Goal: Task Accomplishment & Management: Complete application form

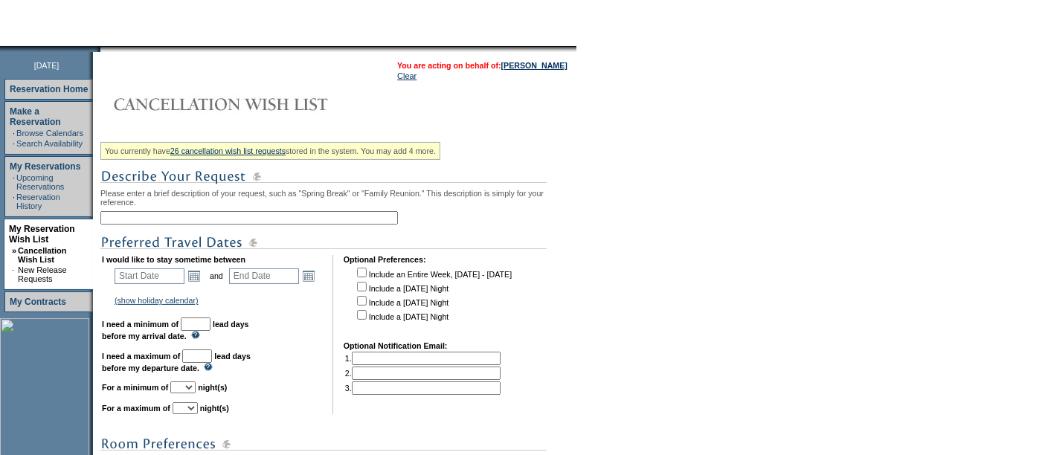
scroll to position [189, 0]
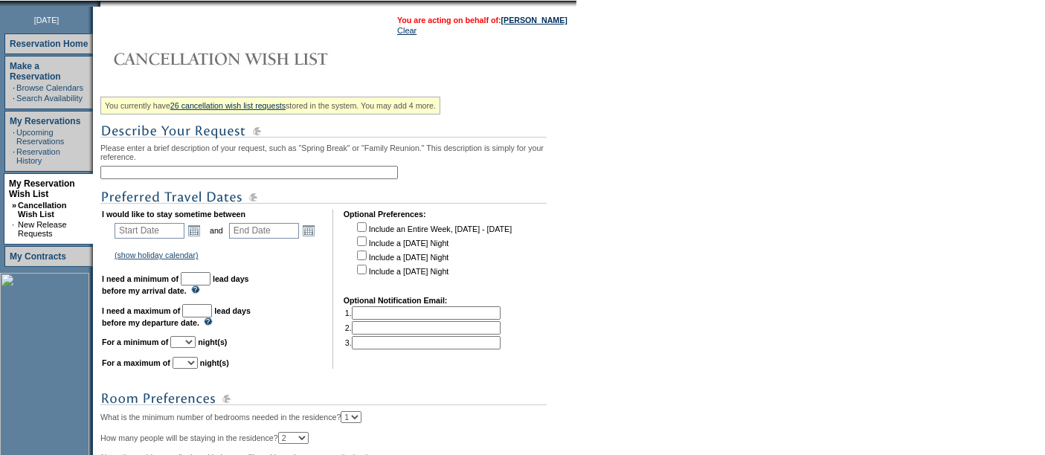
click at [174, 170] on input "text" at bounding box center [248, 172] width 297 height 13
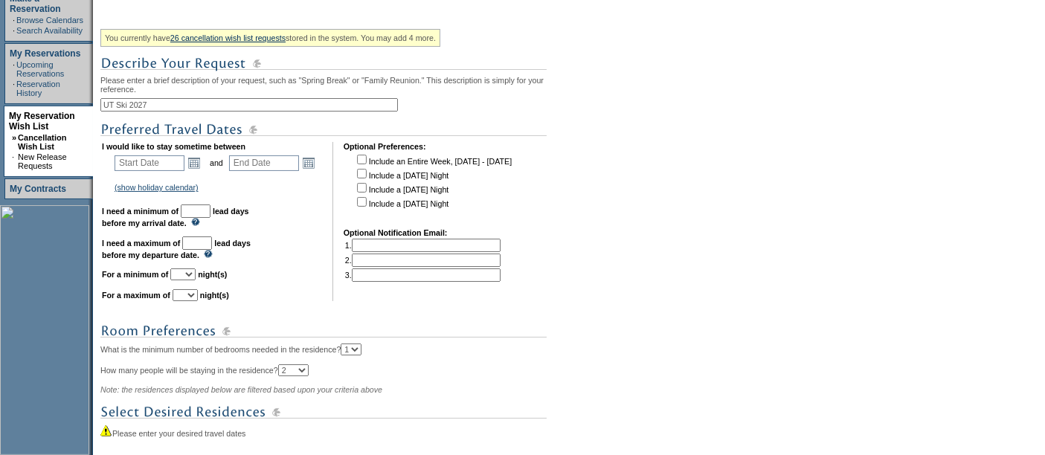
scroll to position [261, 0]
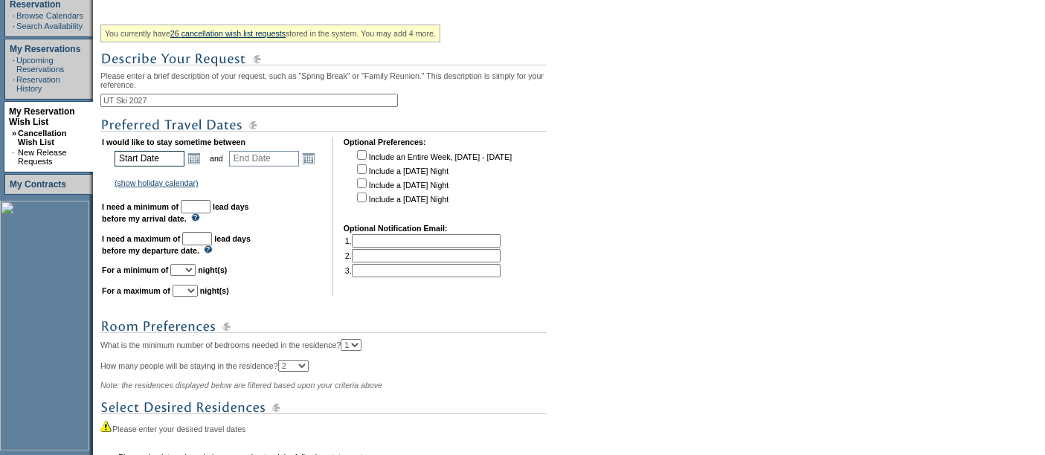
type input "UT Ski 2027"
click at [167, 162] on input "text" at bounding box center [150, 159] width 70 height 16
type input "[DATE]"
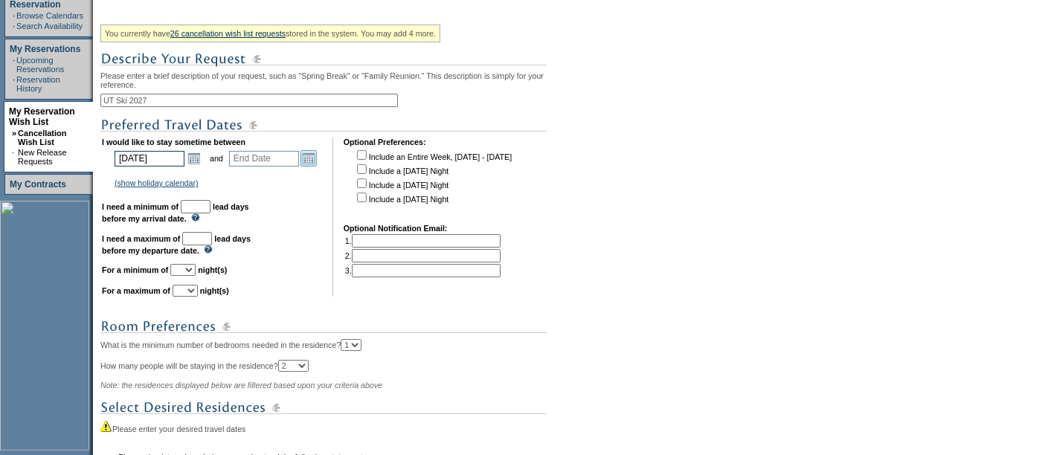
type input "[DATE]"
type input "457"
click at [315, 155] on link "Open the calendar popup." at bounding box center [308, 158] width 16 height 16
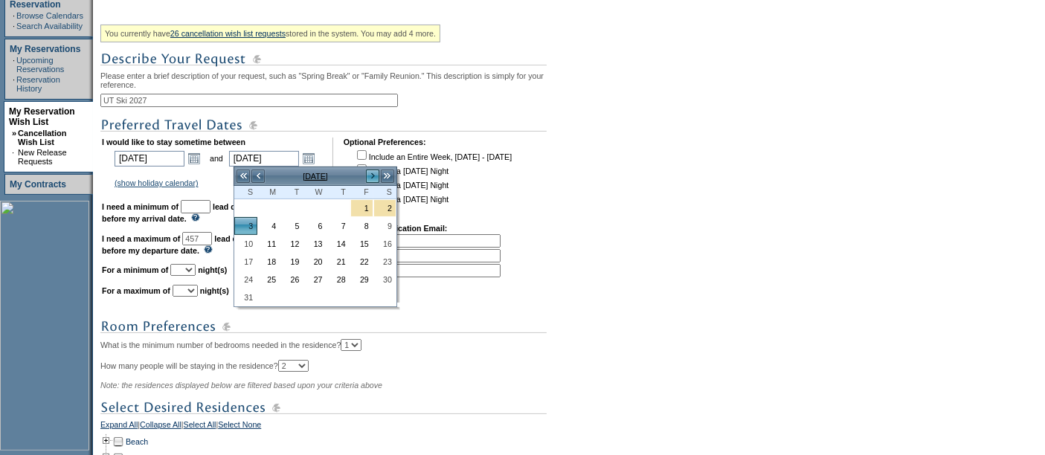
click at [371, 175] on link ">" at bounding box center [372, 176] width 15 height 15
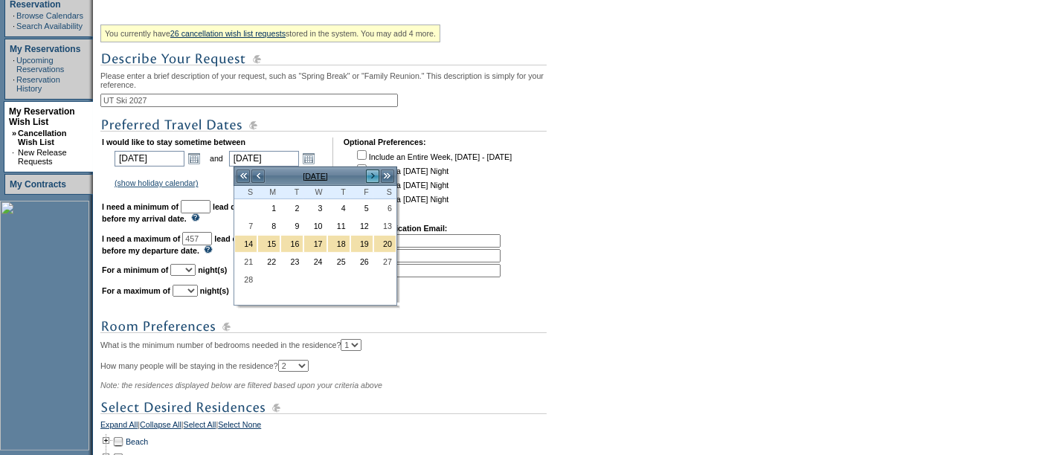
click at [371, 175] on link ">" at bounding box center [372, 176] width 15 height 15
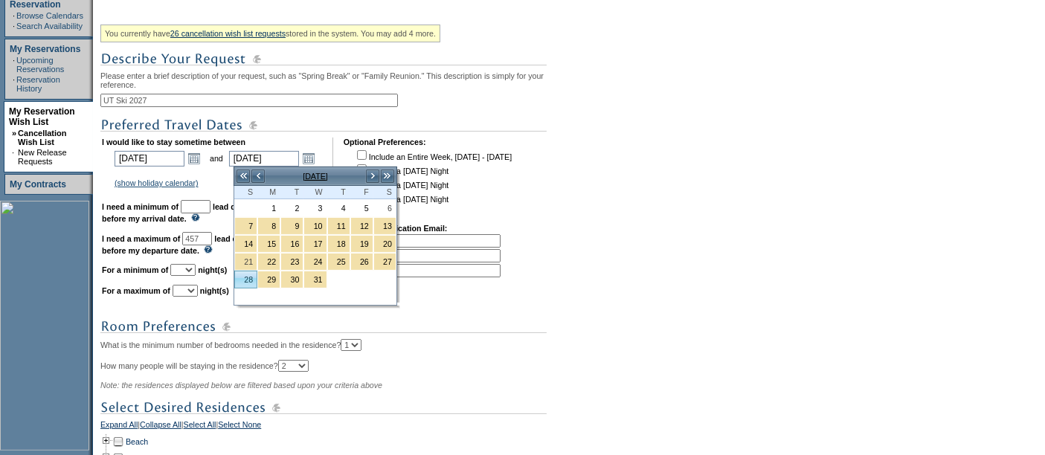
click at [243, 274] on link "28" at bounding box center [246, 279] width 22 height 16
type input "[DATE]"
type input "541"
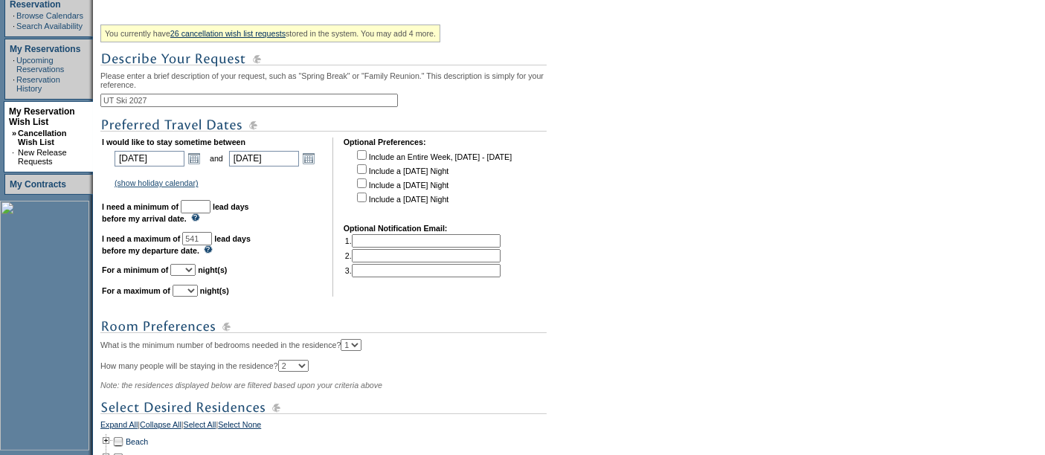
click at [210, 207] on input "text" at bounding box center [196, 206] width 30 height 13
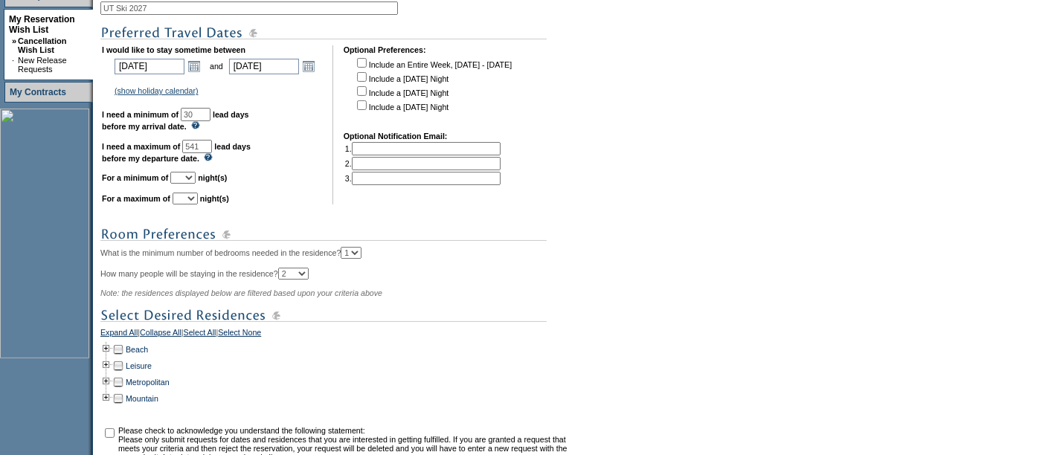
scroll to position [355, 0]
type input "30"
click at [196, 172] on select "1 2 3 4 5 6 7 8 9 10 11 12 13 14" at bounding box center [182, 176] width 25 height 12
select select "4"
click at [188, 170] on select "1 2 3 4 5 6 7 8 9 10 11 12 13 14" at bounding box center [182, 176] width 25 height 12
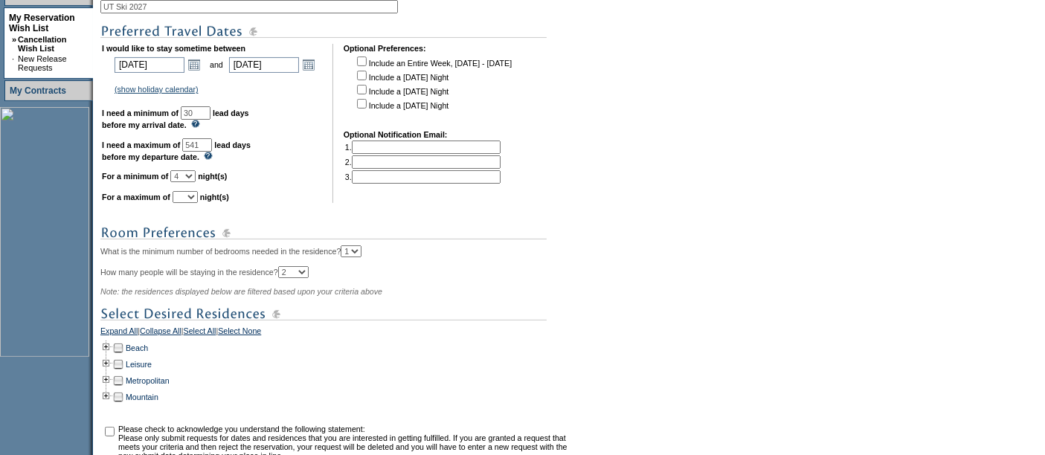
click at [198, 197] on select "1 2 3 4 5 6 7 8 9 10 11 12 13 14" at bounding box center [185, 197] width 25 height 12
select select "7"
click at [190, 191] on select "1 2 3 4 5 6 7 8 9 10 11 12 13 14" at bounding box center [185, 197] width 25 height 12
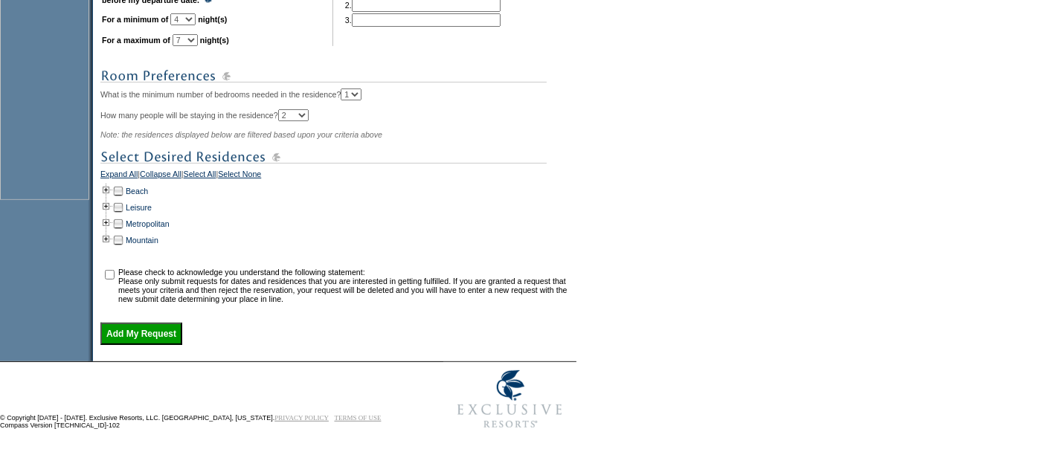
scroll to position [518, 0]
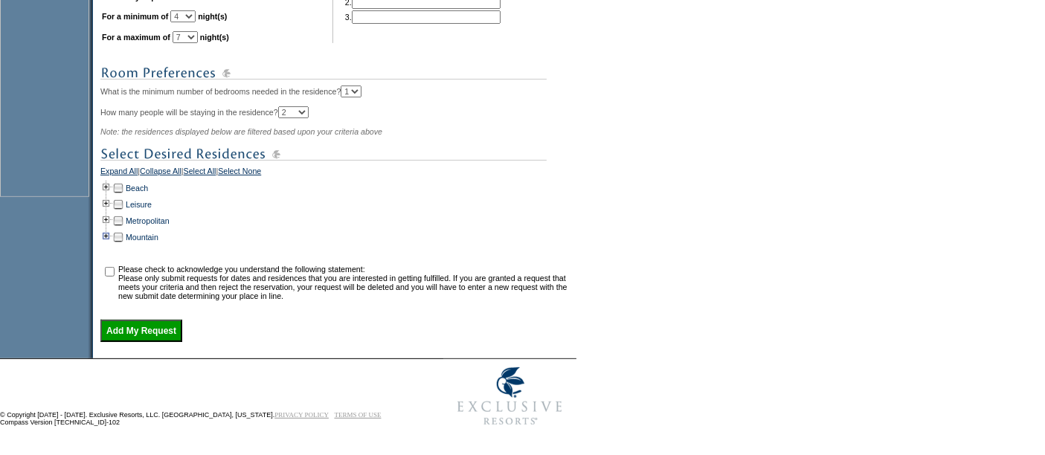
click at [112, 229] on td at bounding box center [106, 237] width 12 height 16
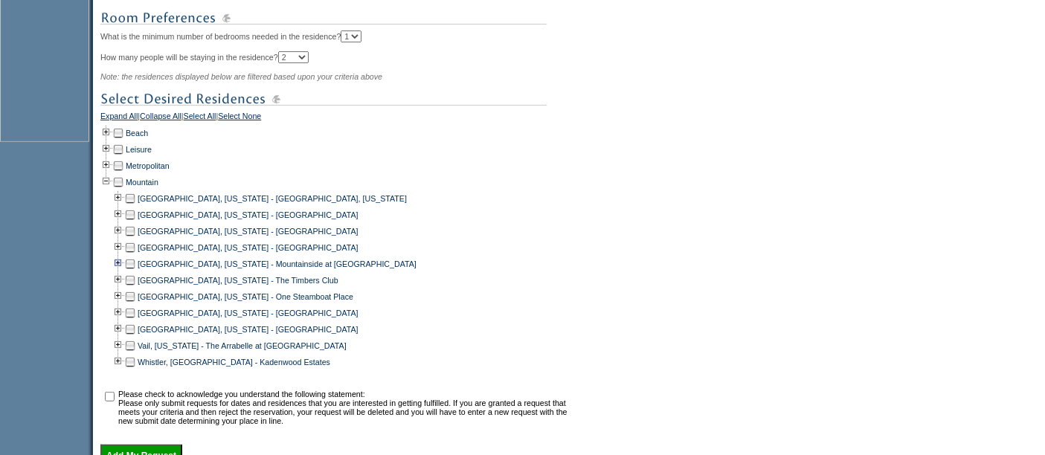
scroll to position [570, 0]
click at [135, 213] on td at bounding box center [130, 214] width 12 height 16
click at [136, 237] on td at bounding box center [130, 230] width 12 height 16
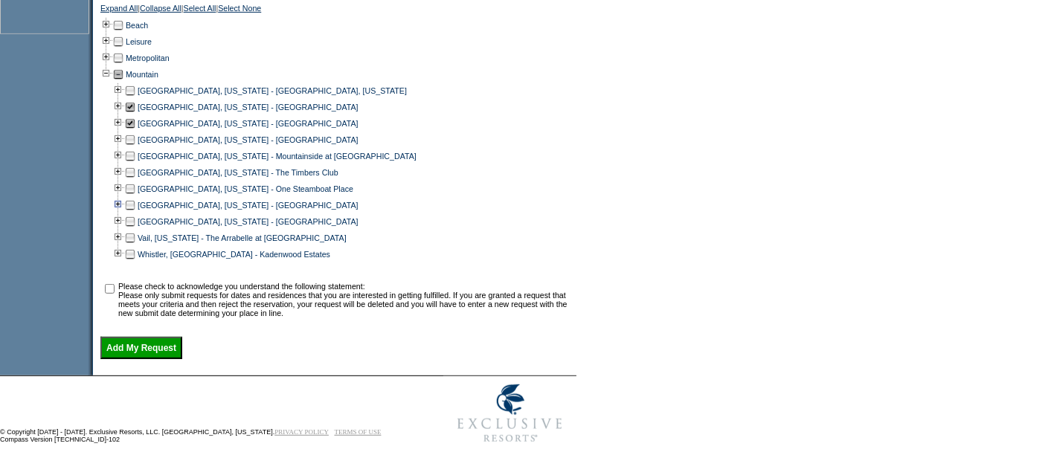
scroll to position [680, 0]
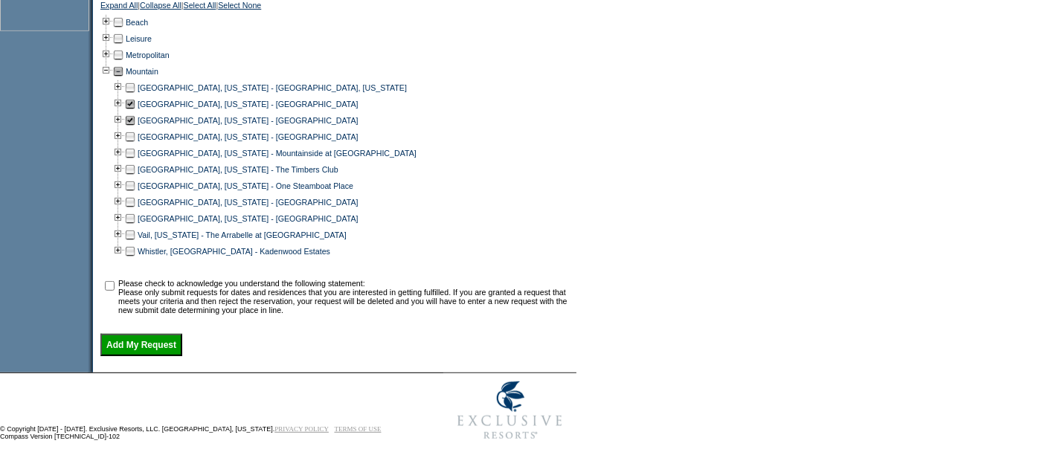
click at [110, 289] on input "checkbox" at bounding box center [110, 286] width 10 height 10
checkbox input "true"
click at [135, 355] on input "Add My Request" at bounding box center [141, 345] width 82 height 22
